Goal: Register for event/course

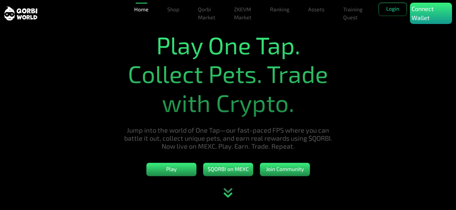
click at [389, 113] on section "Play One Tap. Collect Pets. Trade with Crypto. Jump into the world of One Tap—o…" at bounding box center [228, 105] width 456 height 210
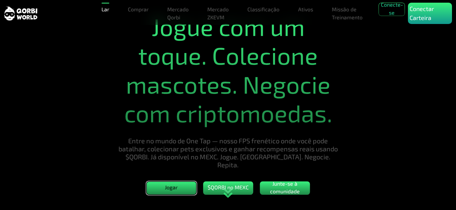
click at [176, 185] on font "Jogar" at bounding box center [171, 187] width 13 height 6
click at [339, 16] on font "Missão de Treinamento" at bounding box center [347, 13] width 31 height 14
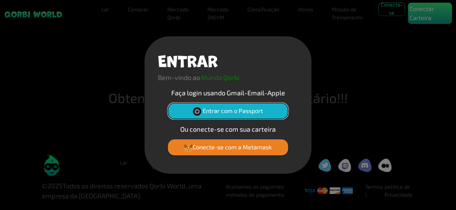
click at [240, 111] on font "Entrar com o Passport" at bounding box center [233, 110] width 60 height 7
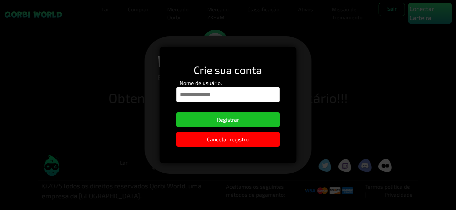
click at [242, 99] on input "Nome de usuário:" at bounding box center [227, 94] width 103 height 15
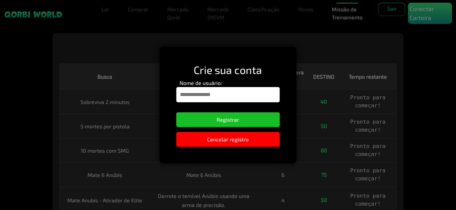
click at [205, 94] on input "Nome de usuário:" at bounding box center [227, 94] width 103 height 15
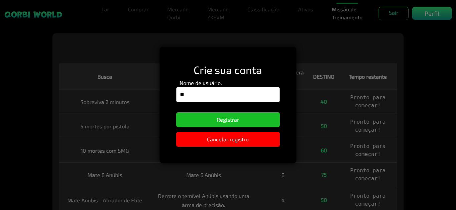
type input "*"
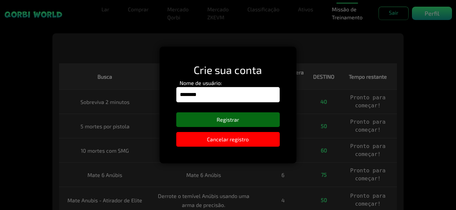
type input "********"
click at [213, 123] on button "Registrar" at bounding box center [227, 119] width 103 height 15
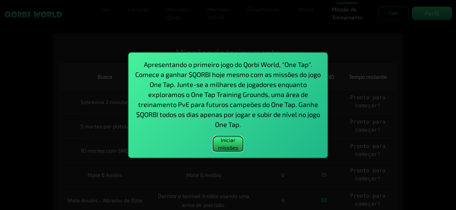
click at [225, 145] on font "Iniciar missões" at bounding box center [228, 144] width 20 height 14
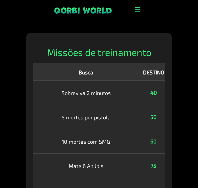
click at [87, 89] on font "Sobreviva 2 minutos" at bounding box center [86, 92] width 49 height 6
click at [87, 93] on font "Sobreviva 2 minutos" at bounding box center [86, 93] width 49 height 6
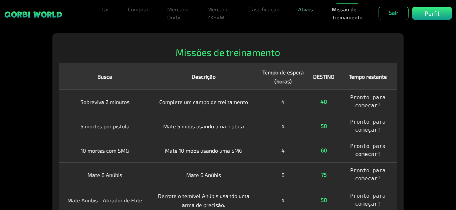
click at [300, 11] on font "Ativos" at bounding box center [305, 9] width 15 height 6
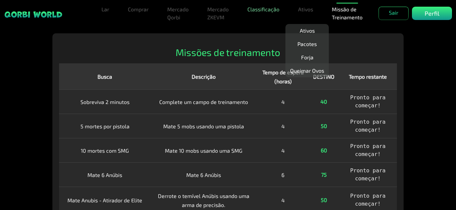
click at [275, 13] on link "Classificação" at bounding box center [263, 9] width 37 height 13
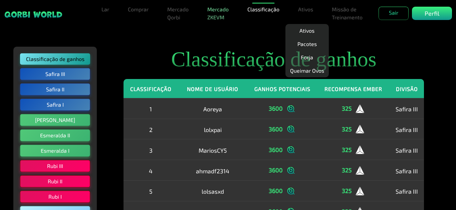
click at [229, 12] on link "Mercado ZKEVM" at bounding box center [218, 13] width 27 height 21
